Goal: Task Accomplishment & Management: Manage account settings

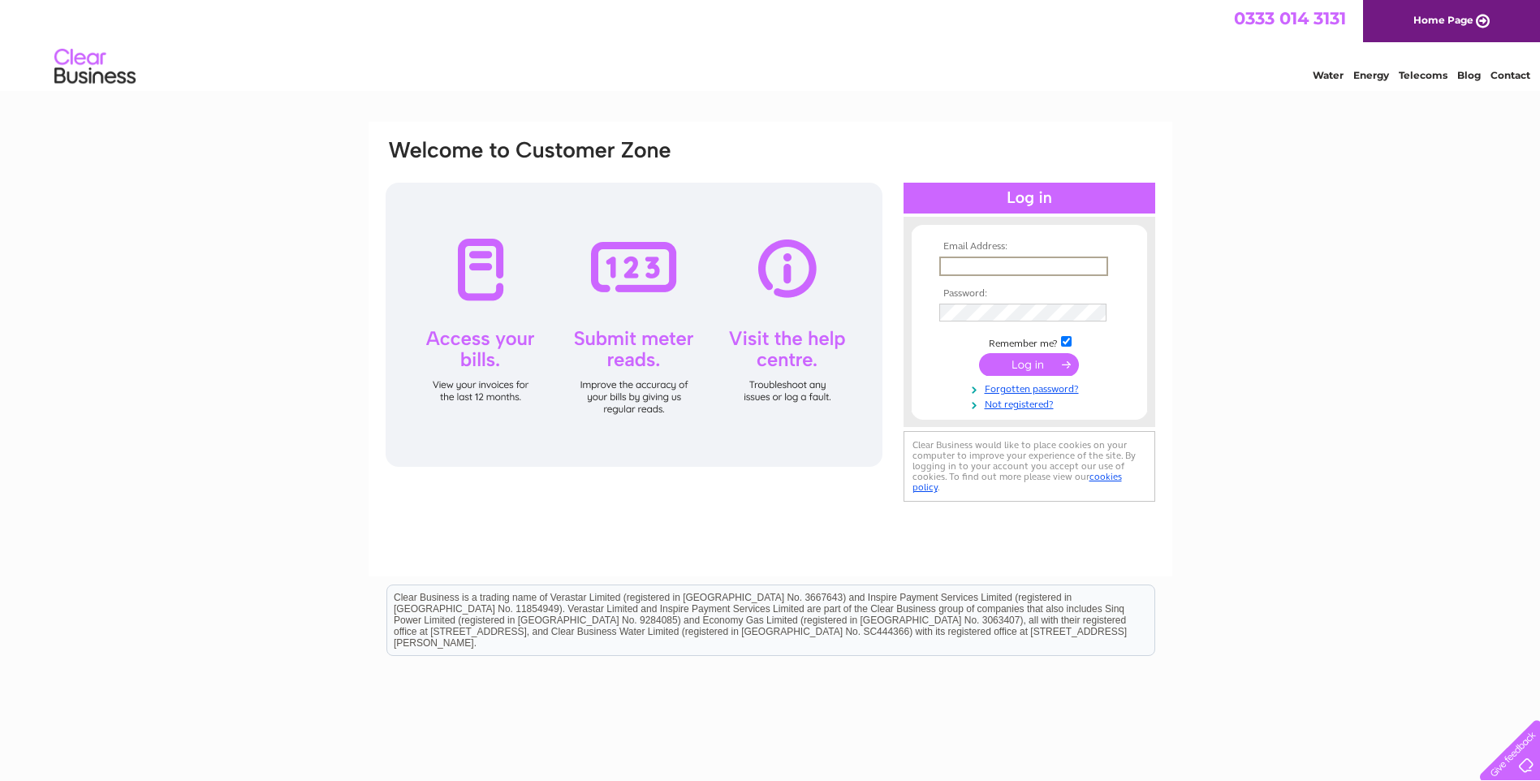
click at [985, 270] on input "text" at bounding box center [1024, 266] width 169 height 19
type input "[PERSON_NAME][EMAIL_ADDRESS][DOMAIN_NAME]"
click at [1476, 182] on div "Email Address: stuart@advantageacc.co.uk Password: Forgotten password?" at bounding box center [770, 488] width 1540 height 732
click at [1036, 280] on td at bounding box center [1029, 283] width 188 height 8
click at [1036, 270] on input "text" at bounding box center [1023, 266] width 167 height 18
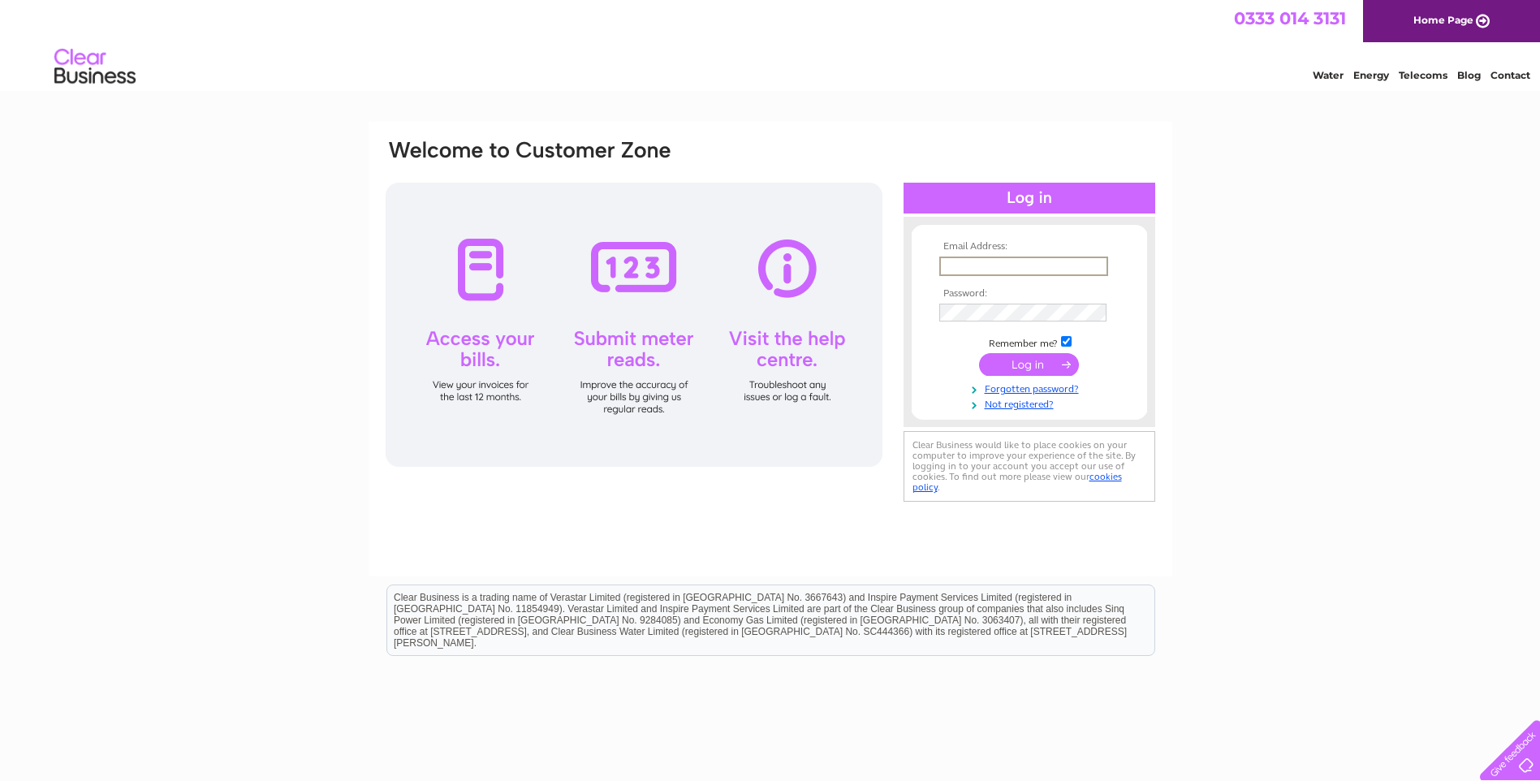
type input "[PERSON_NAME][EMAIL_ADDRESS][DOMAIN_NAME]"
click at [979, 353] on input "submit" at bounding box center [1029, 364] width 100 height 23
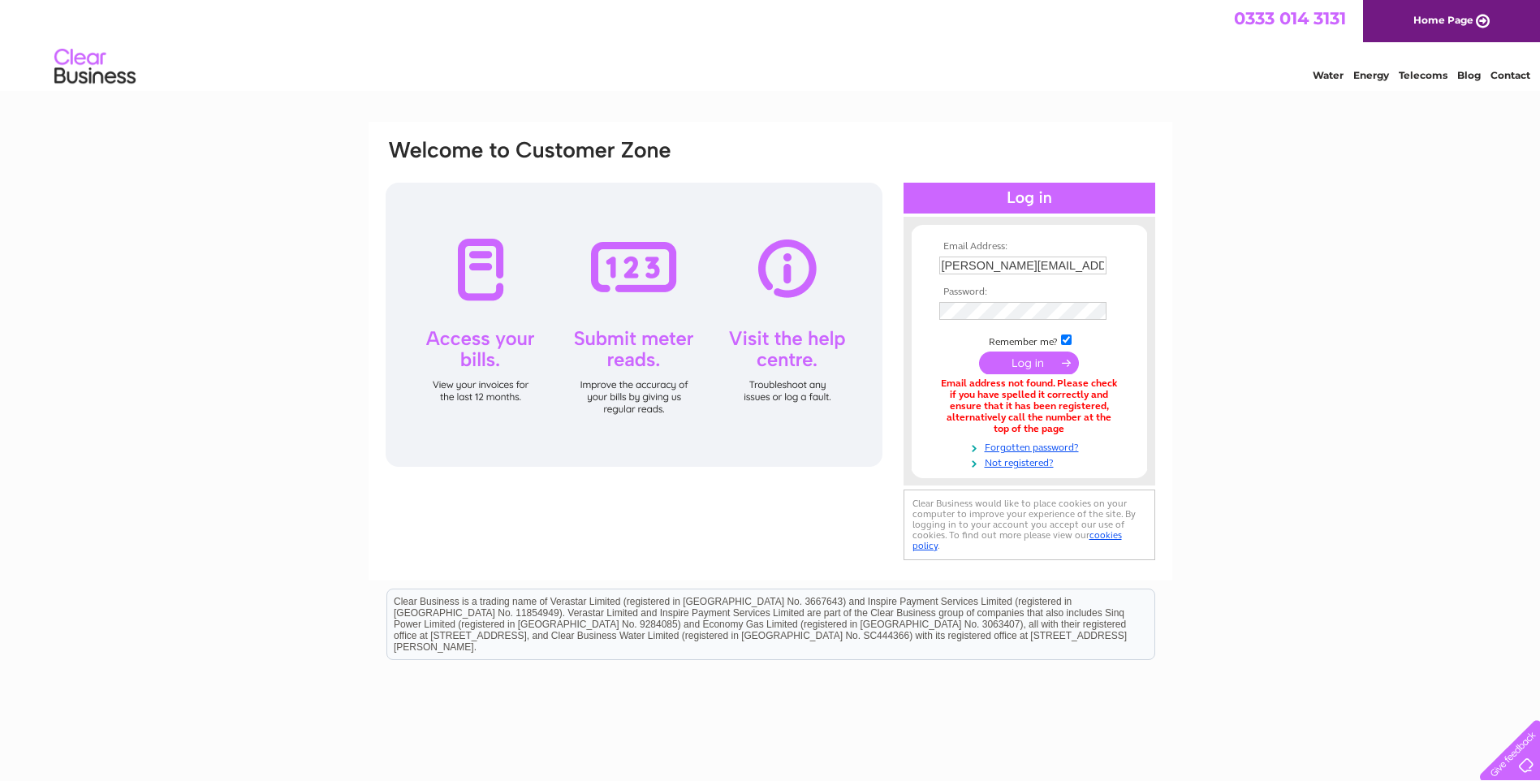
click at [1071, 285] on td at bounding box center [1029, 283] width 188 height 8
click at [1075, 274] on td "[PERSON_NAME][EMAIL_ADDRESS][DOMAIN_NAME]" at bounding box center [1029, 266] width 188 height 26
click at [1081, 268] on input "[PERSON_NAME][EMAIL_ADDRESS][DOMAIN_NAME]" at bounding box center [1024, 266] width 169 height 19
drag, startPoint x: 1091, startPoint y: 270, endPoint x: 704, endPoint y: 281, distance: 387.5
click at [704, 281] on div "Email Address: stuart@advantageacc.co.uk Password:" at bounding box center [770, 352] width 773 height 428
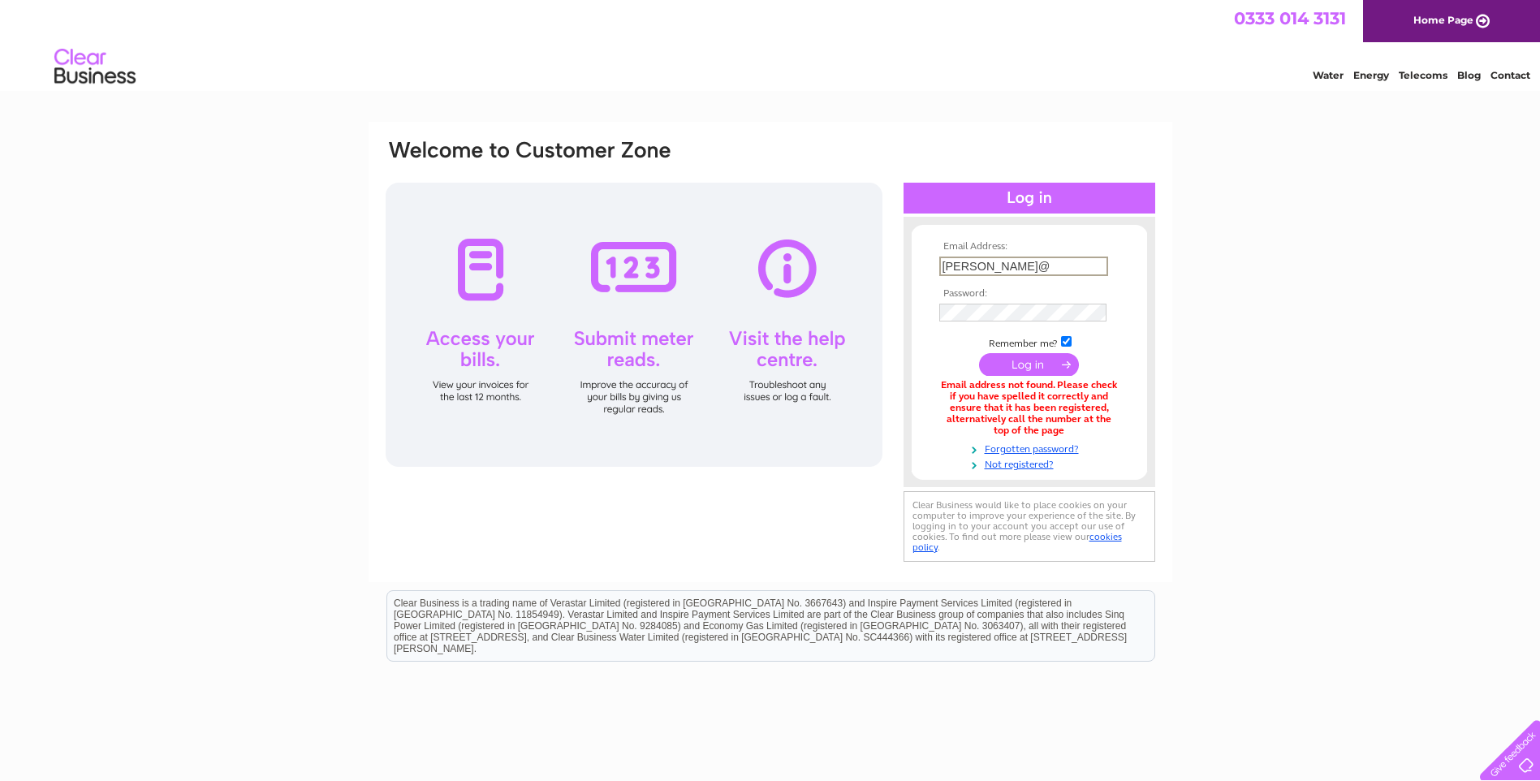
type input "stuart@smcllp.co.uk"
click at [979, 353] on input "submit" at bounding box center [1029, 364] width 100 height 23
click at [1011, 357] on input "submit" at bounding box center [1029, 364] width 100 height 23
click at [1011, 451] on link "Forgotten password?" at bounding box center [1032, 446] width 184 height 15
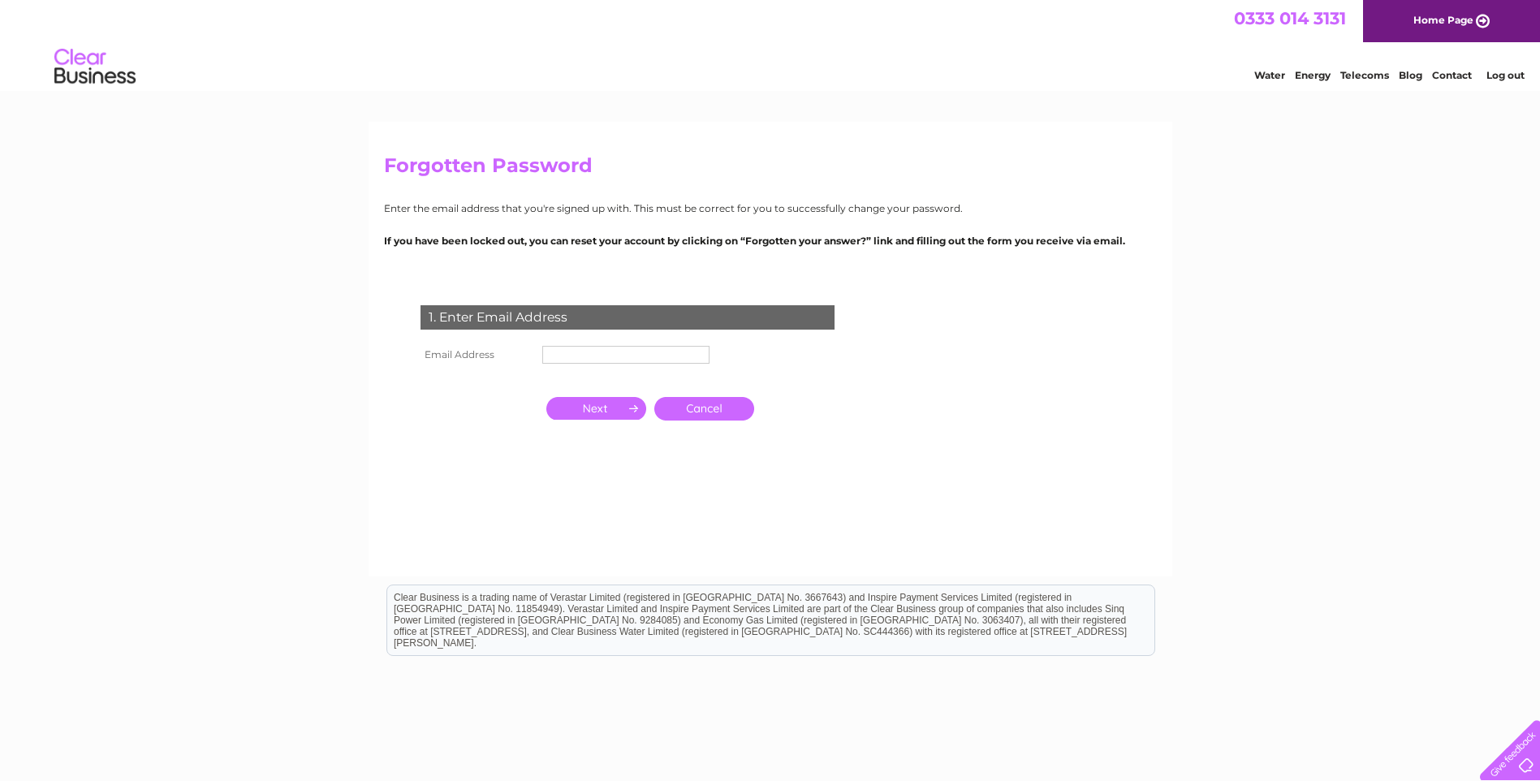
click at [560, 353] on input "text" at bounding box center [625, 355] width 167 height 18
type input "stuart@smcllp.co.uk"
click at [615, 415] on input "button" at bounding box center [597, 408] width 100 height 23
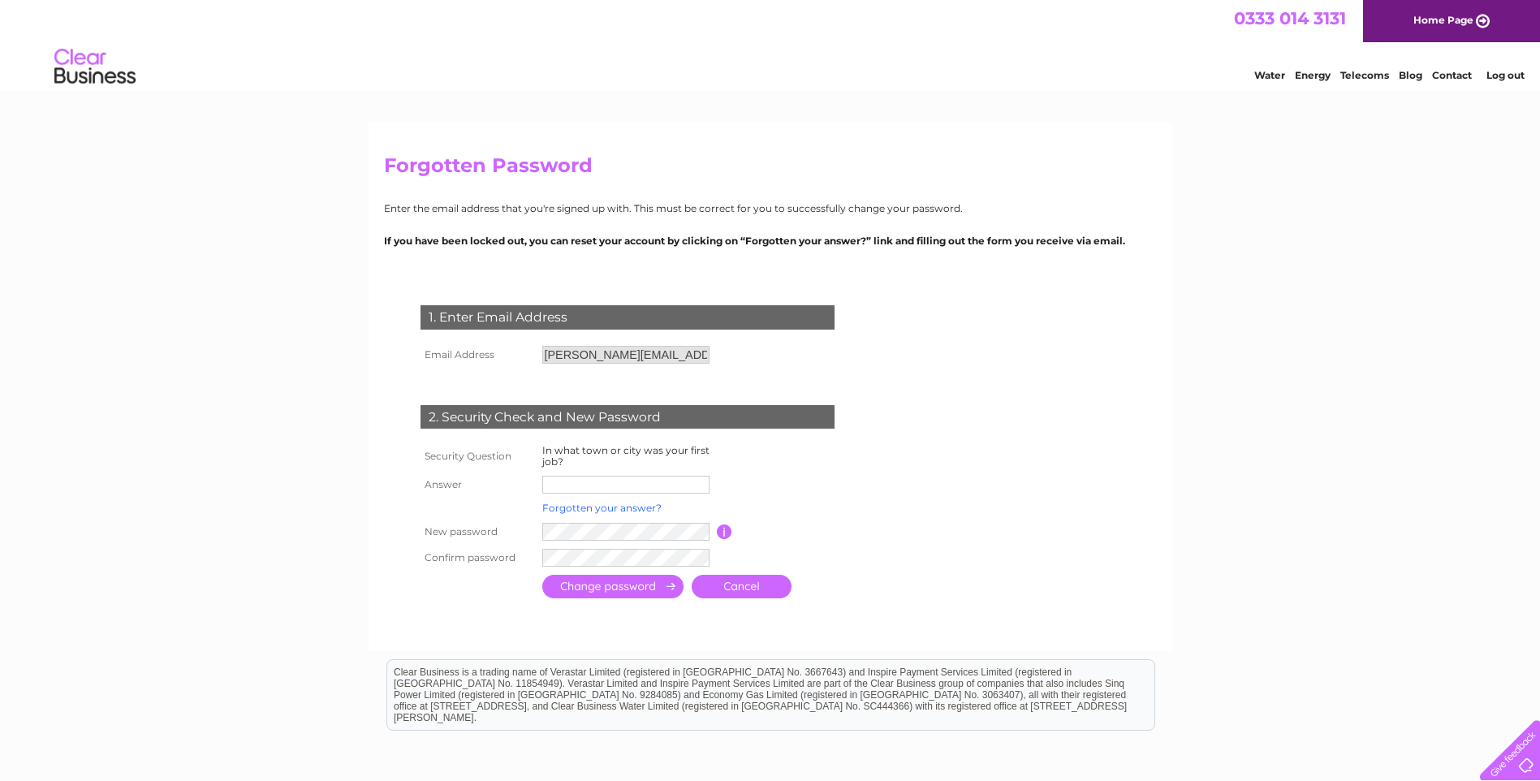
click at [601, 508] on link "Forgotten your answer?" at bounding box center [601, 508] width 119 height 12
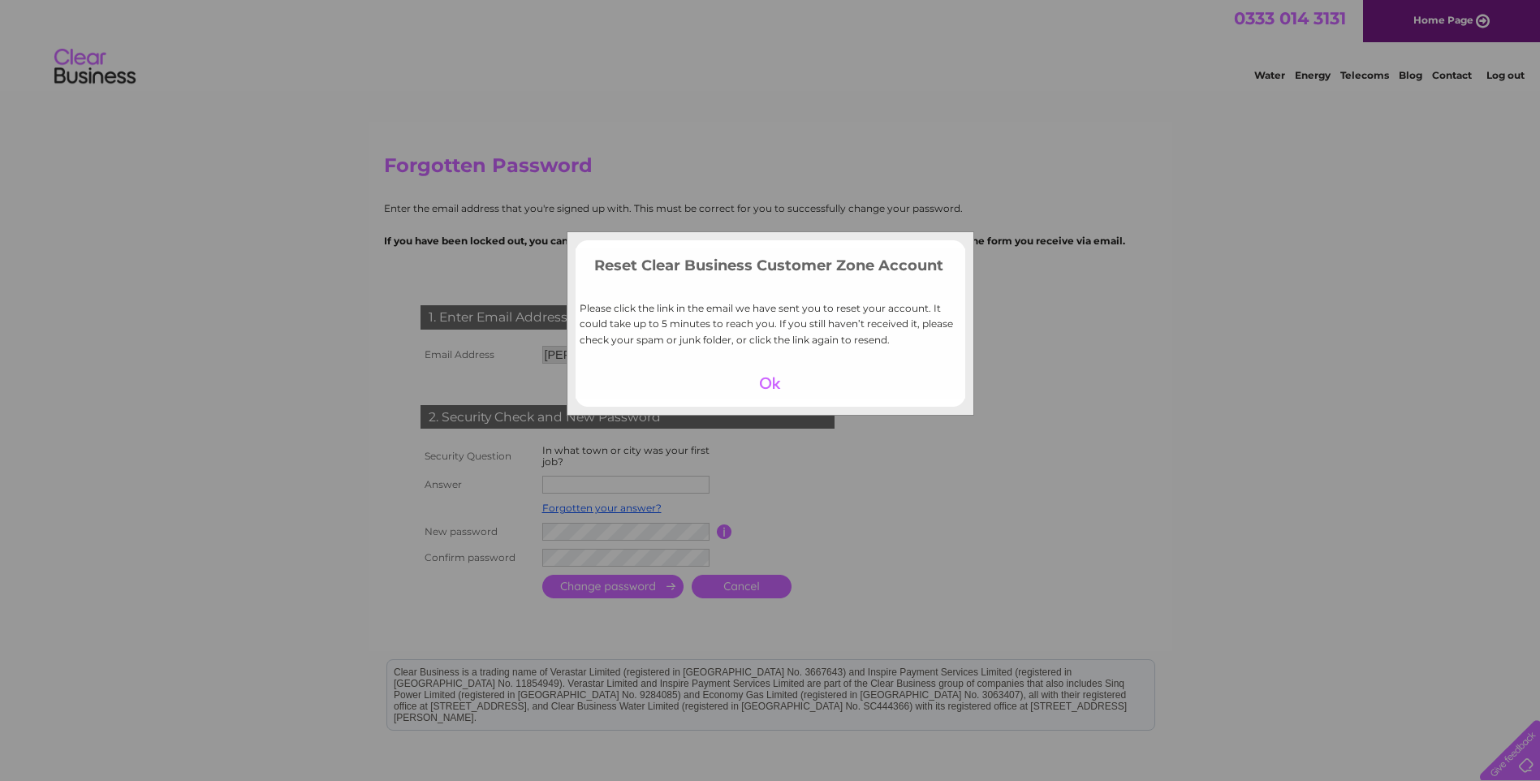
click at [764, 374] on div at bounding box center [770, 383] width 100 height 23
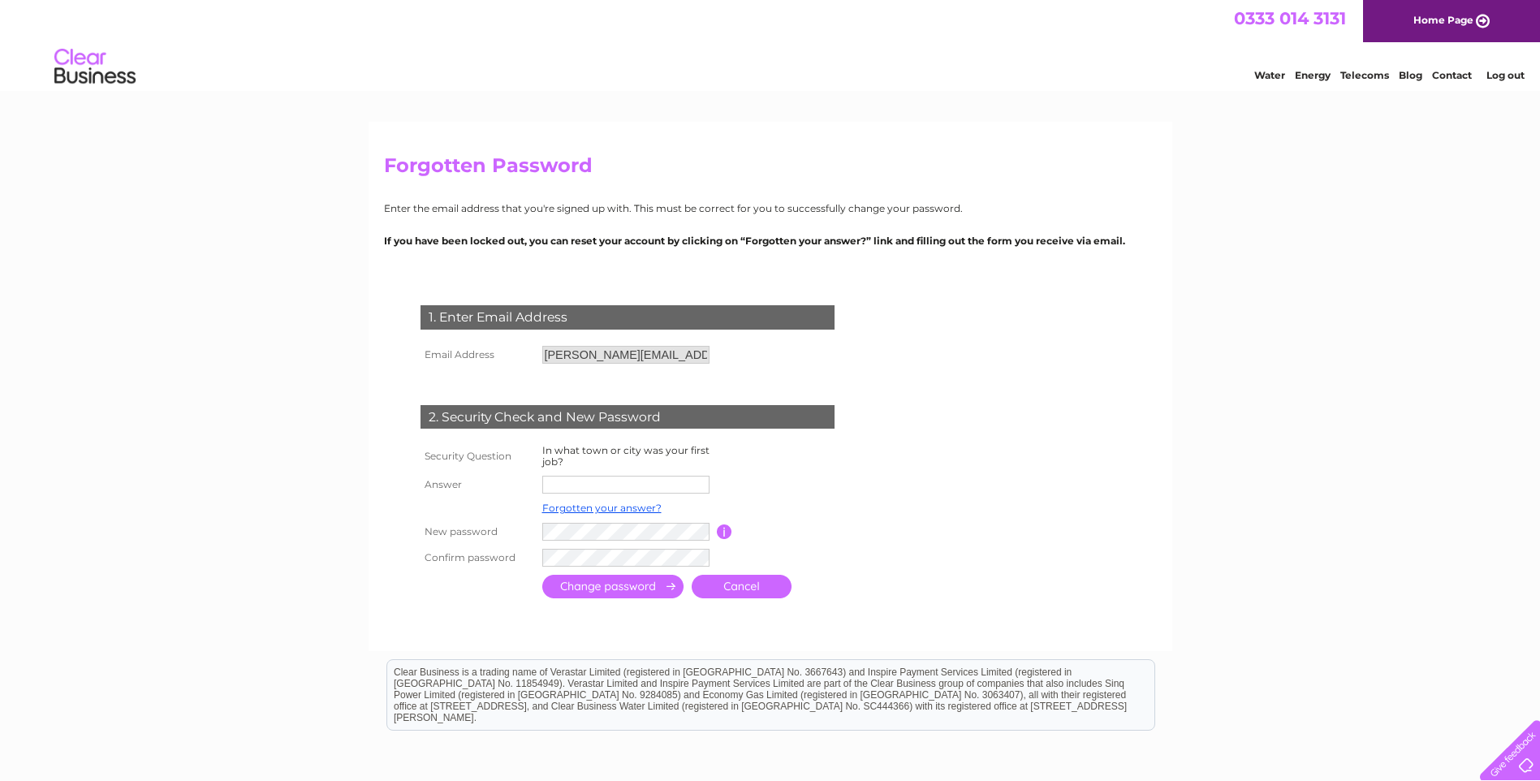
click at [1104, 127] on div "Forgotten Password Enter the email address that you're signed up with. This mus…" at bounding box center [771, 386] width 804 height 529
click at [611, 479] on input "text" at bounding box center [626, 485] width 169 height 19
type input "Falkirk"
click at [636, 590] on input "submit" at bounding box center [612, 587] width 141 height 24
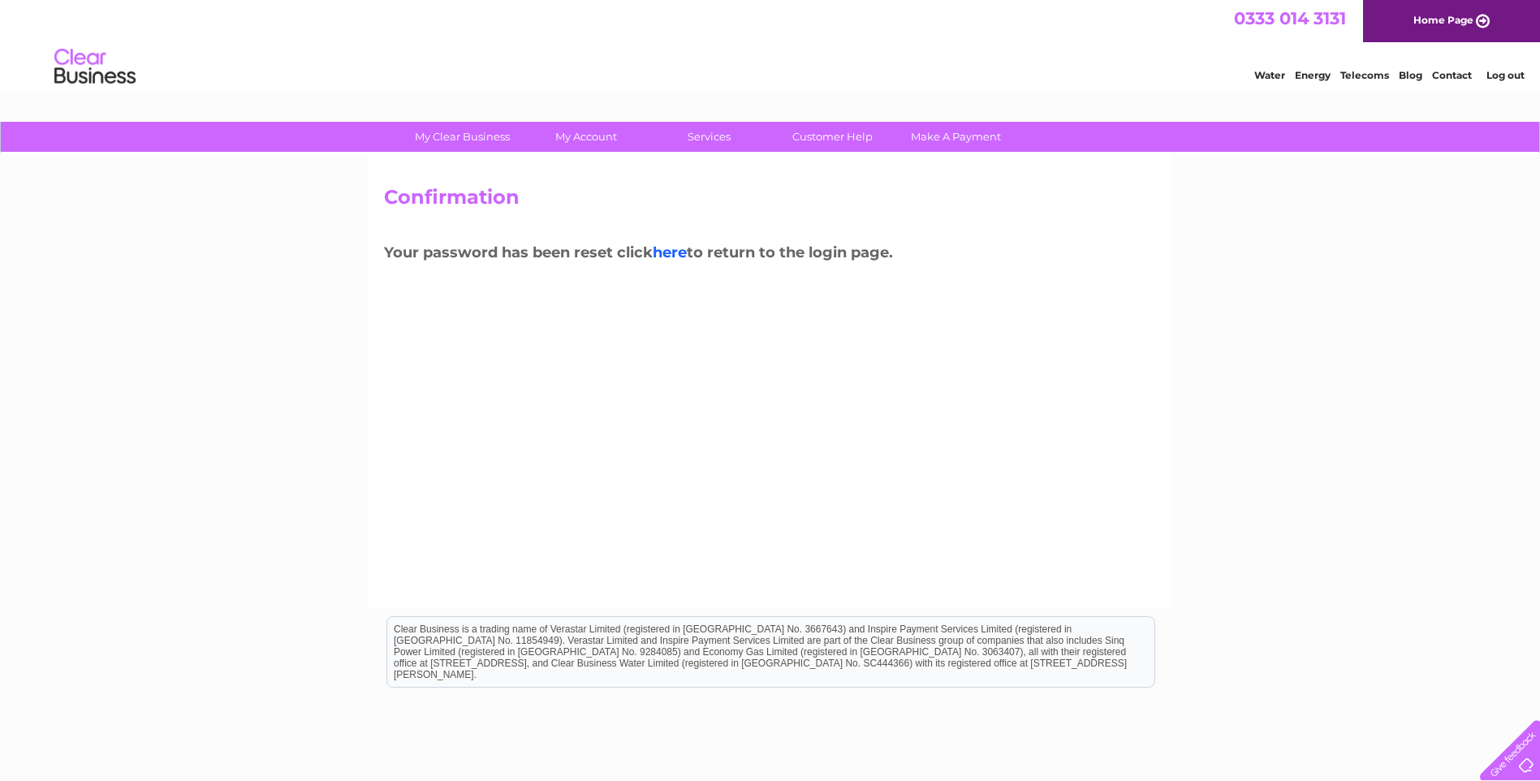
click at [676, 255] on link "here" at bounding box center [670, 253] width 34 height 18
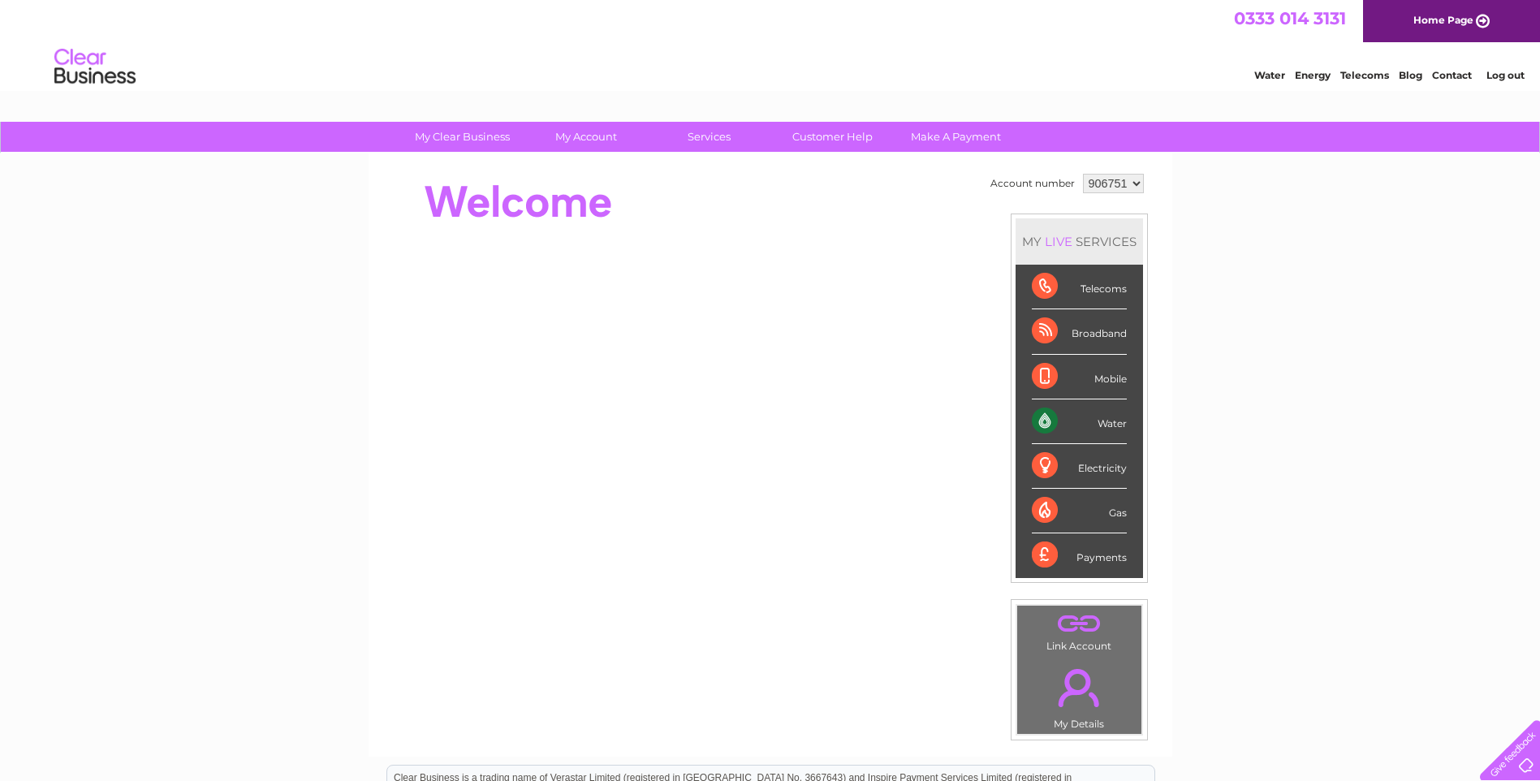
click at [1136, 184] on select "906751 906752 915524" at bounding box center [1113, 183] width 61 height 19
click at [1083, 174] on select "906751 906752 915524" at bounding box center [1113, 183] width 61 height 19
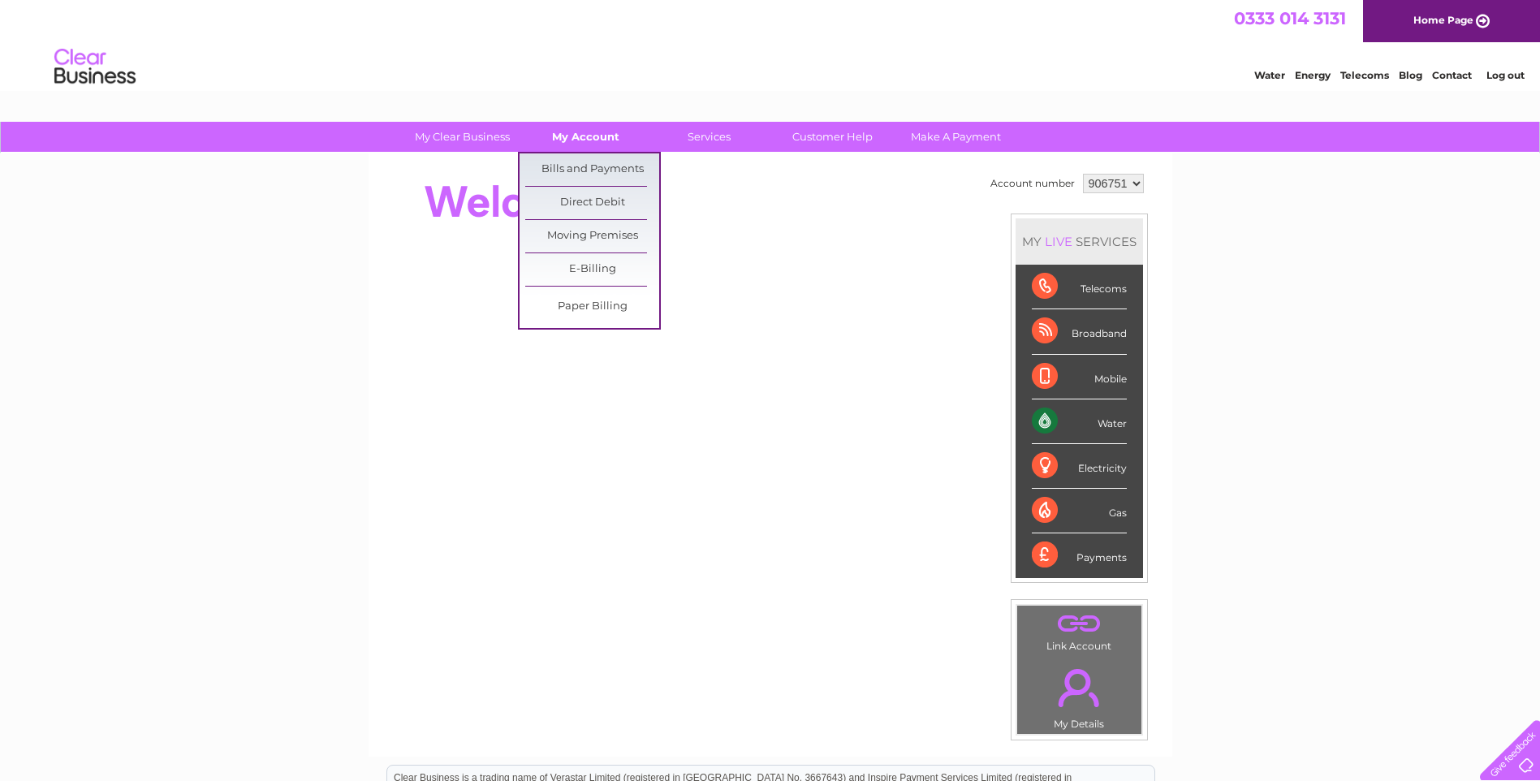
click at [598, 148] on link "My Account" at bounding box center [586, 137] width 134 height 30
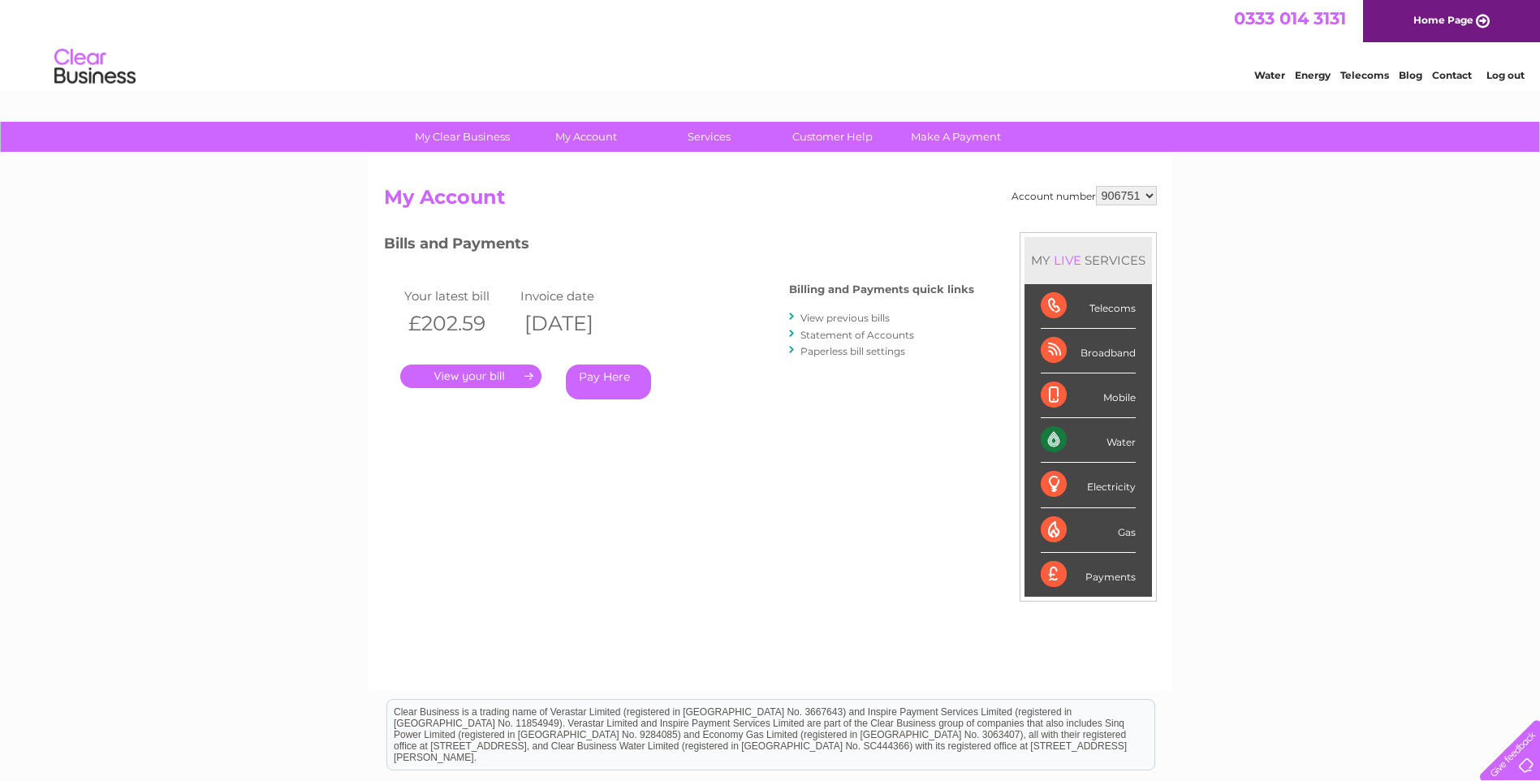
click at [1143, 197] on select "906751 906752 915524" at bounding box center [1126, 195] width 61 height 19
select select "906752"
click at [1096, 186] on select "906751 906752 915524" at bounding box center [1126, 195] width 61 height 19
click at [1145, 201] on select "906751 906752 915524" at bounding box center [1126, 195] width 61 height 19
select select "915524"
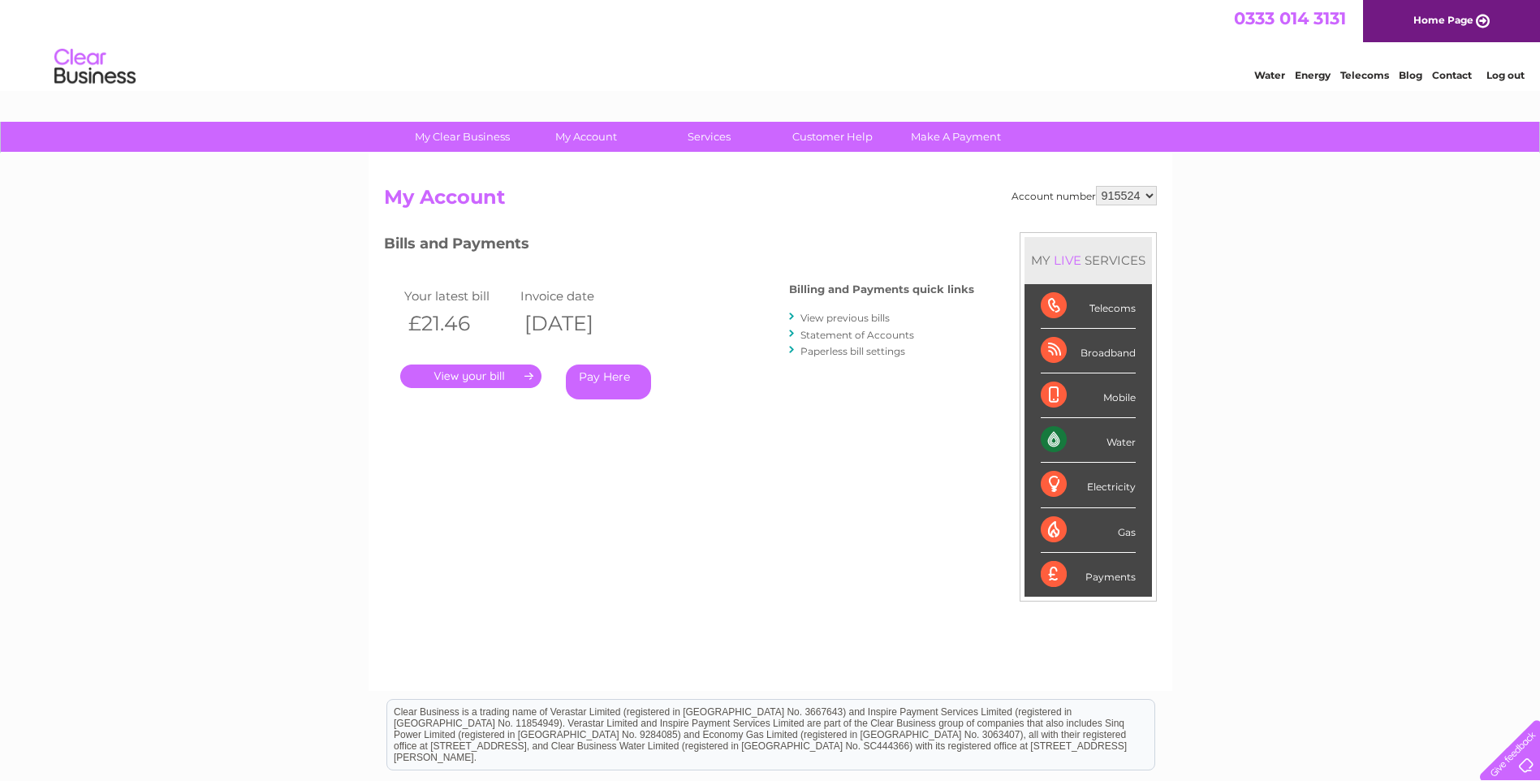
click at [1096, 186] on select "906751 906752 915524" at bounding box center [1126, 195] width 61 height 19
